Goal: Transaction & Acquisition: Purchase product/service

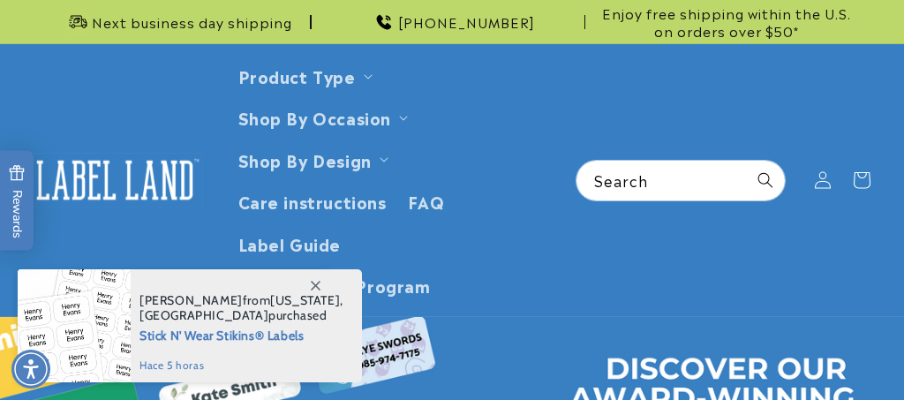
click at [312, 282] on icon at bounding box center [316, 286] width 10 height 10
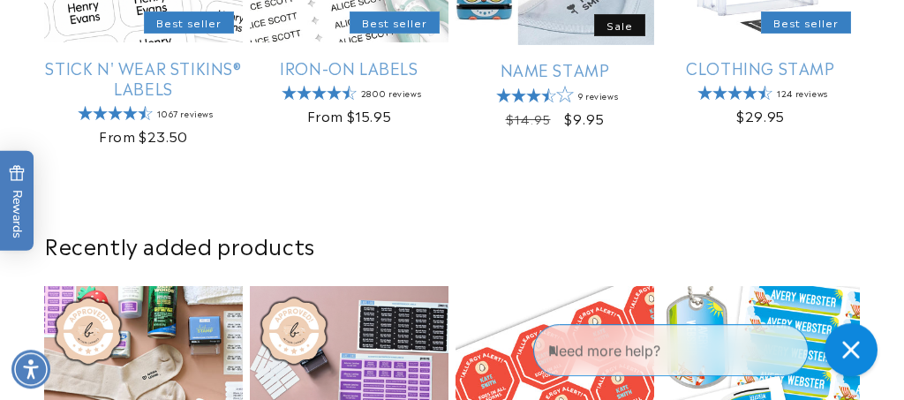
scroll to position [838, 0]
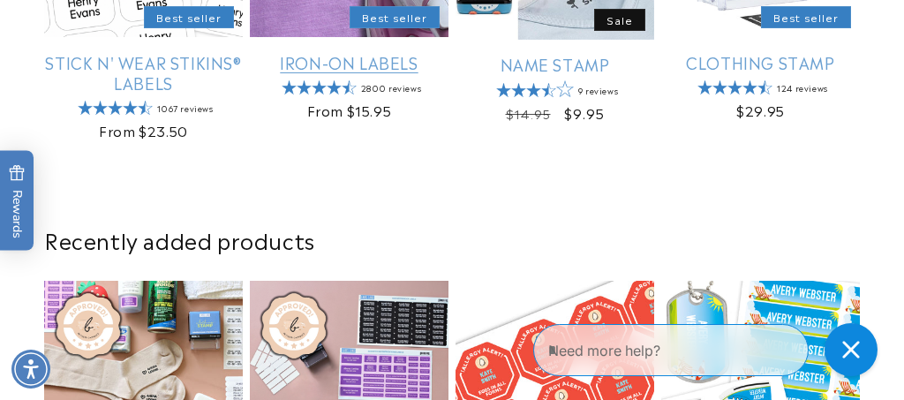
click at [367, 55] on link "Iron-On Labels" at bounding box center [349, 62] width 199 height 20
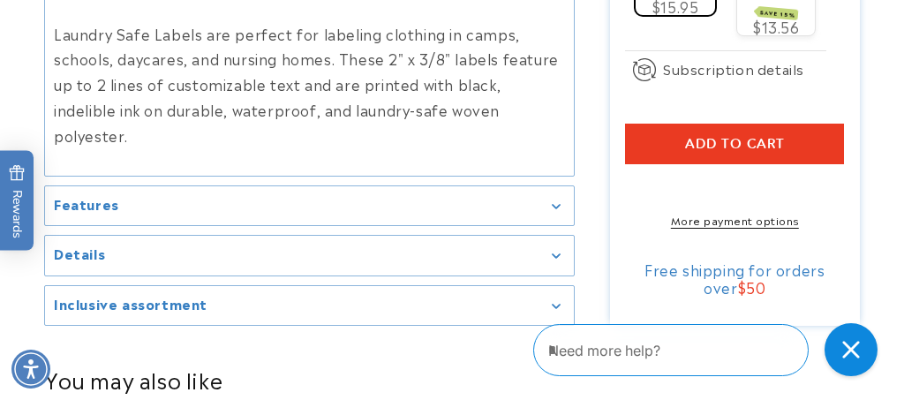
click at [629, 175] on shop-pay-wallet-button at bounding box center [627, 185] width 4 height 21
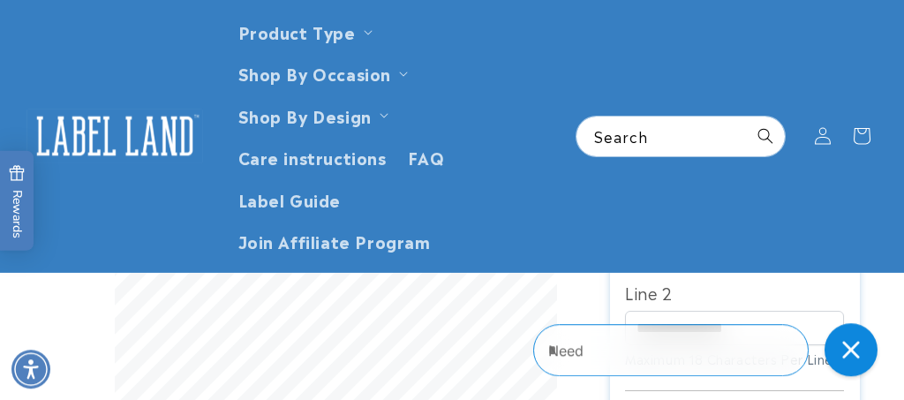
scroll to position [777, 0]
drag, startPoint x: 849, startPoint y: 343, endPoint x: 599, endPoint y: 321, distance: 250.7
click at [849, 343] on icon "Close gorgias live chat" at bounding box center [850, 348] width 19 height 19
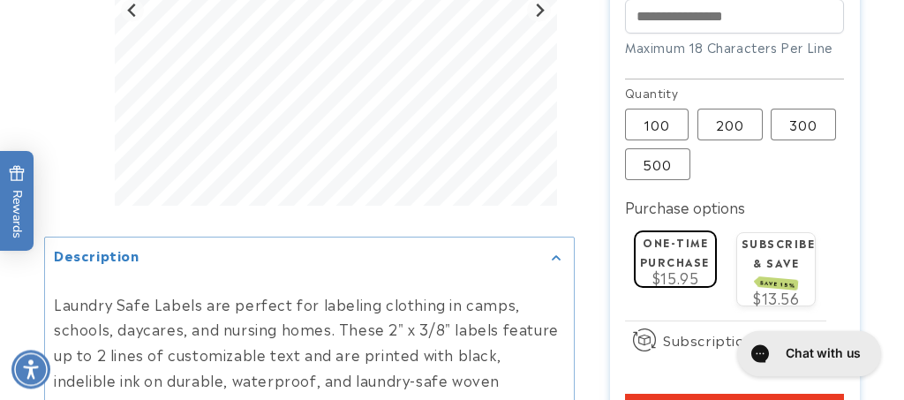
scroll to position [1151, 0]
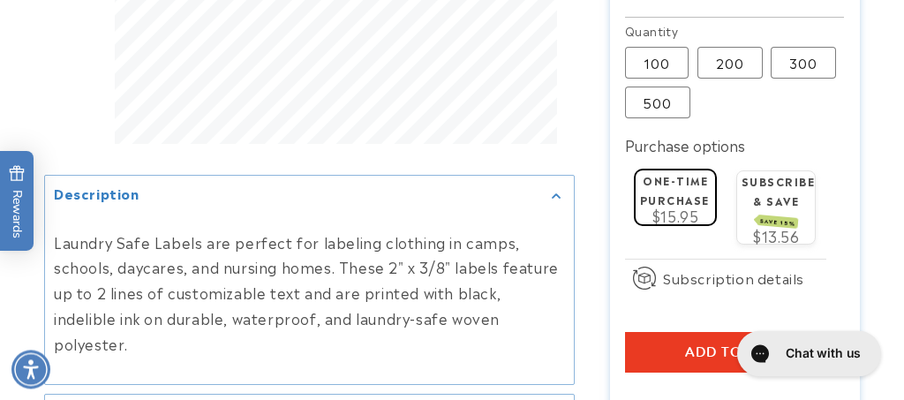
click at [686, 176] on label "One-time purchase" at bounding box center [675, 189] width 70 height 34
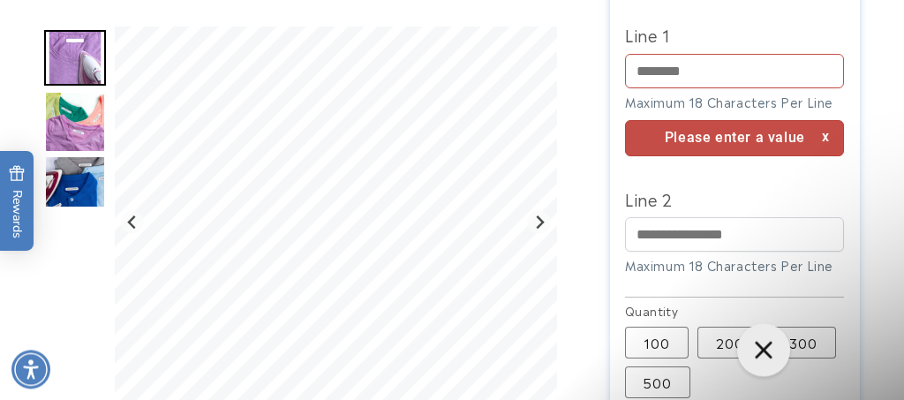
scroll to position [0, 0]
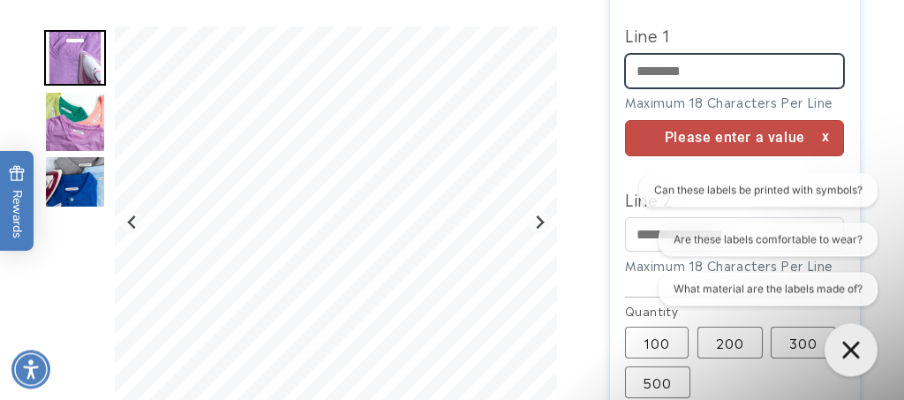
click at [693, 54] on input "Line 1" at bounding box center [734, 71] width 219 height 34
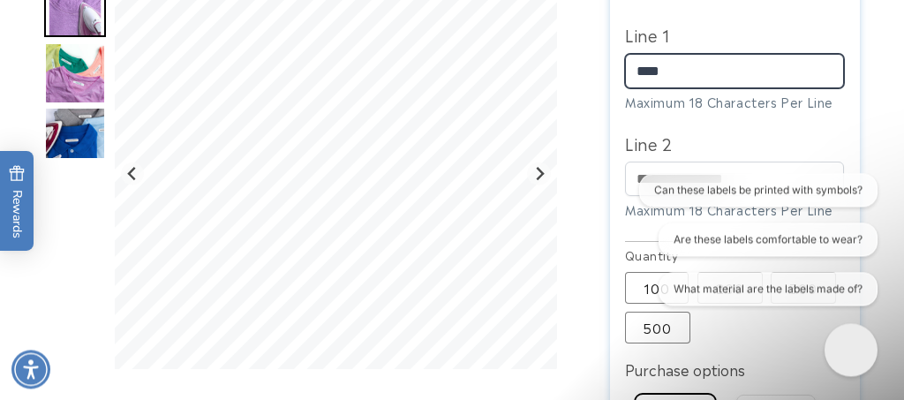
type input "****"
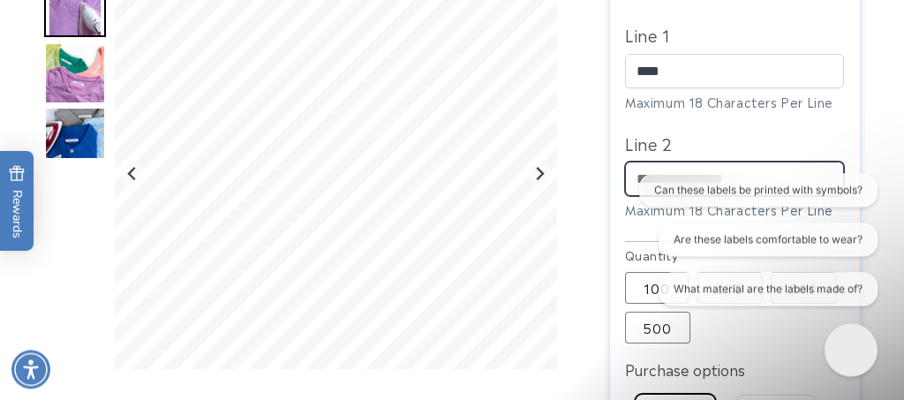
scroll to position [870, 0]
click at [675, 164] on input "Line 2" at bounding box center [734, 179] width 219 height 34
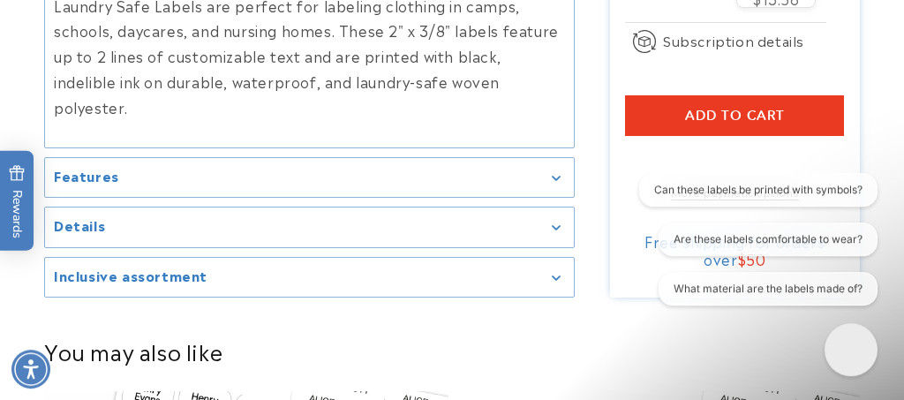
scroll to position [1337, 0]
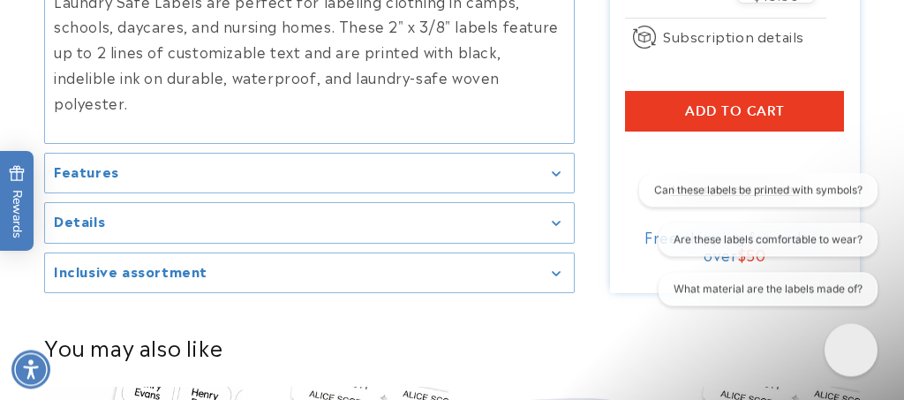
type input "**********"
click at [721, 103] on span "Add to cart" at bounding box center [735, 111] width 100 height 16
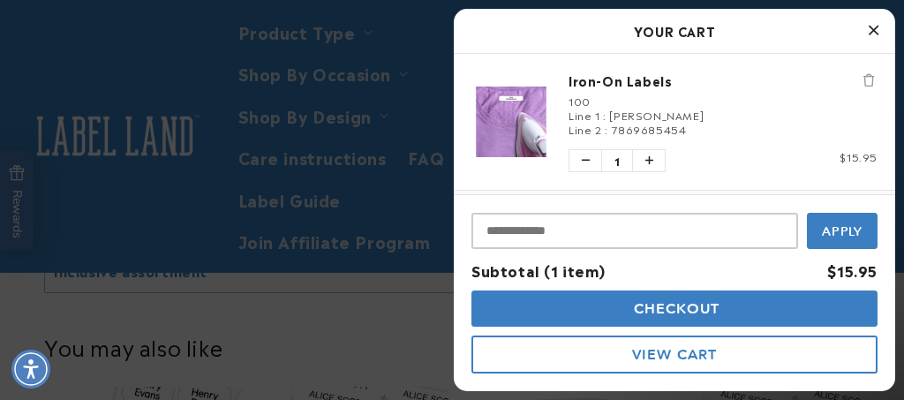
click at [686, 305] on span "Checkout" at bounding box center [674, 308] width 91 height 17
